Goal: Check status: Check status

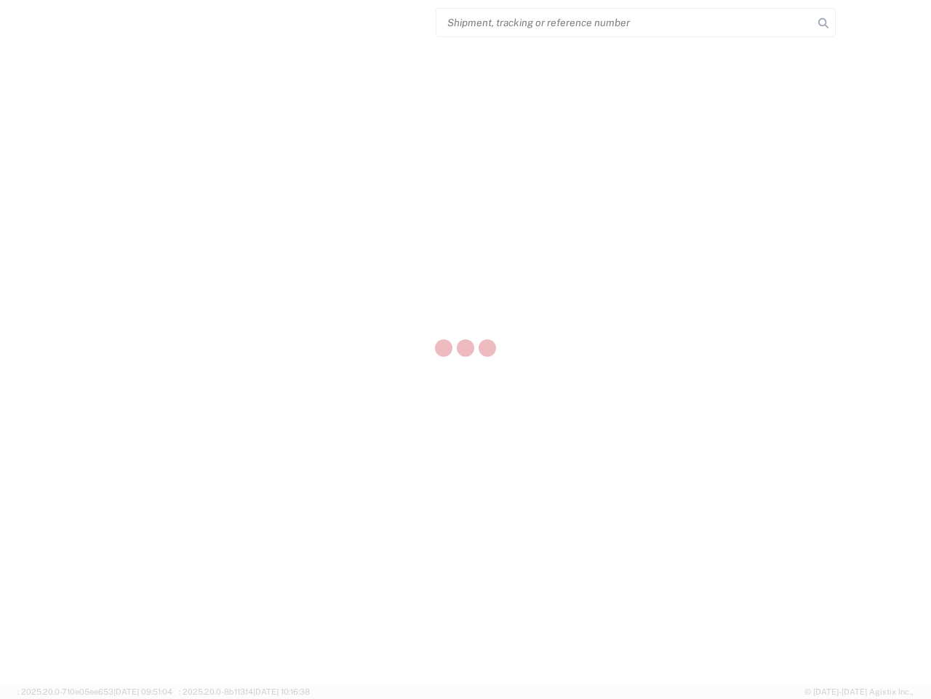
select select "US"
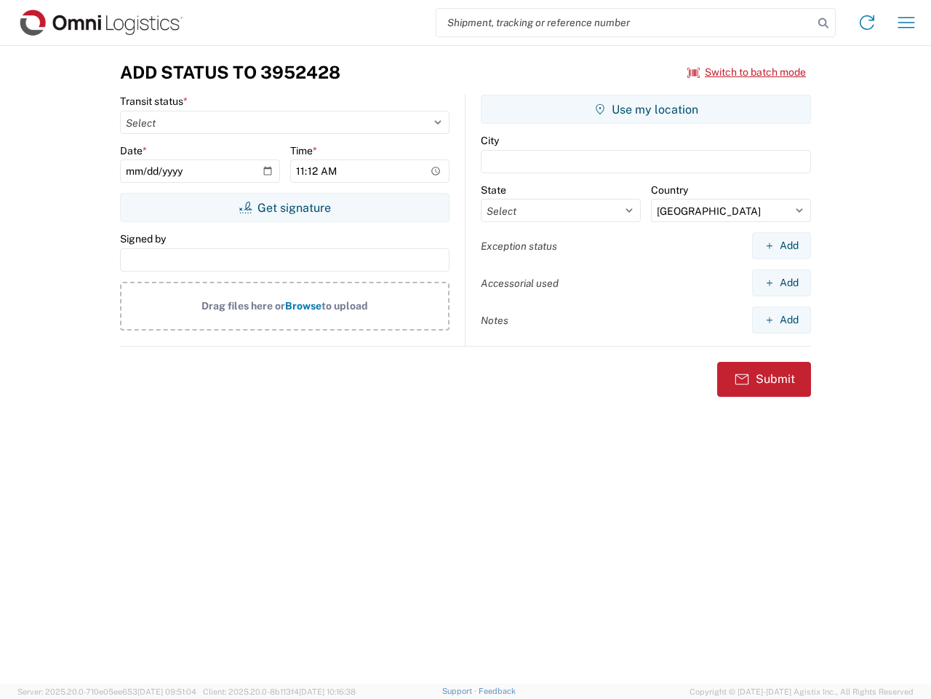
click at [625, 23] on input "search" at bounding box center [625, 23] width 377 height 28
click at [824, 23] on icon at bounding box center [824, 23] width 20 height 20
click at [867, 23] on icon at bounding box center [867, 22] width 23 height 23
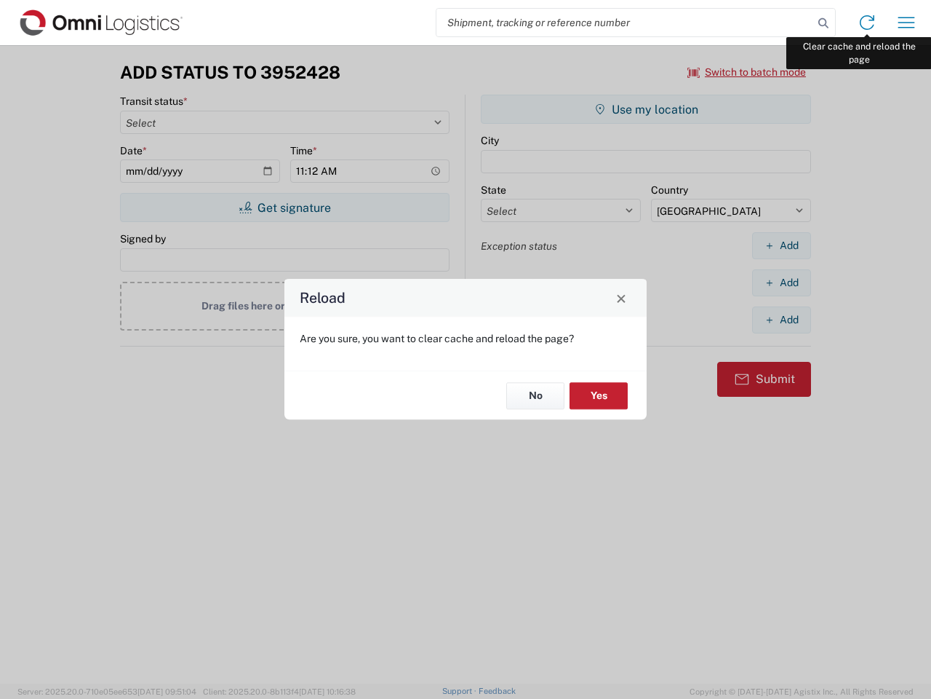
click at [907, 23] on div "Reload Are you sure, you want to clear cache and reload the page? No Yes" at bounding box center [465, 349] width 931 height 699
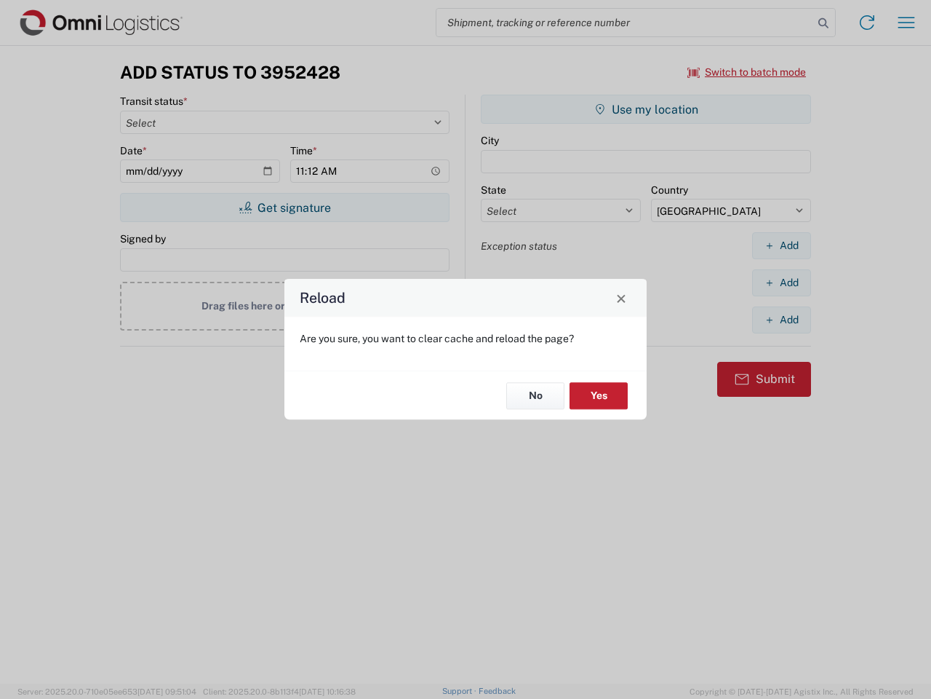
click at [747, 72] on div "Reload Are you sure, you want to clear cache and reload the page? No Yes" at bounding box center [465, 349] width 931 height 699
click at [285, 207] on div "Reload Are you sure, you want to clear cache and reload the page? No Yes" at bounding box center [465, 349] width 931 height 699
click at [646, 109] on div "Reload Are you sure, you want to clear cache and reload the page? No Yes" at bounding box center [465, 349] width 931 height 699
click at [782, 245] on div "Reload Are you sure, you want to clear cache and reload the page? No Yes" at bounding box center [465, 349] width 931 height 699
click at [782, 282] on div "Reload Are you sure, you want to clear cache and reload the page? No Yes" at bounding box center [465, 349] width 931 height 699
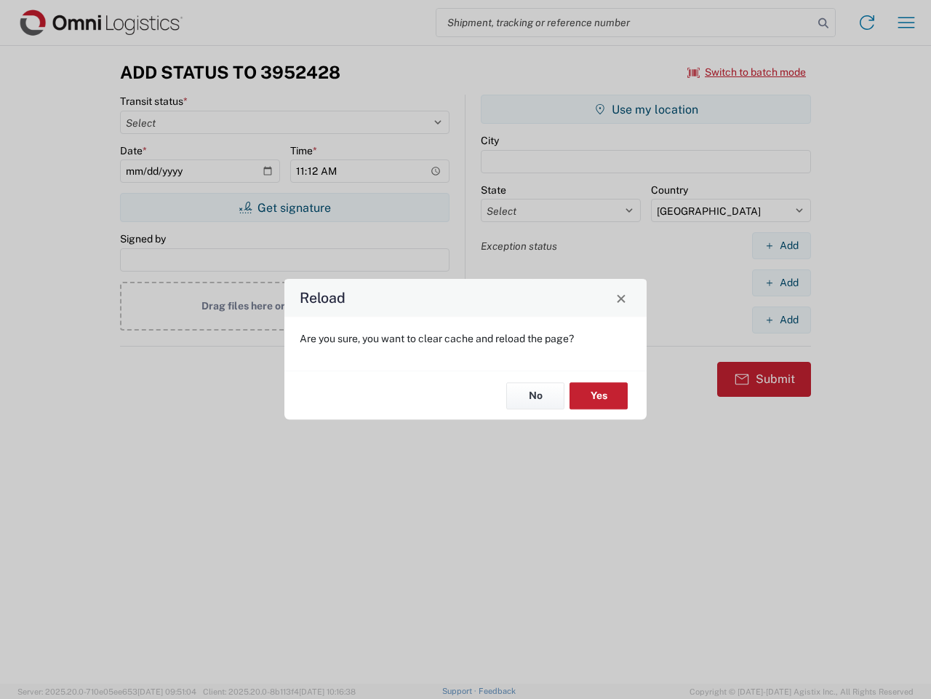
click at [782, 319] on div "Reload Are you sure, you want to clear cache and reload the page? No Yes" at bounding box center [465, 349] width 931 height 699
